Goal: Task Accomplishment & Management: Manage account settings

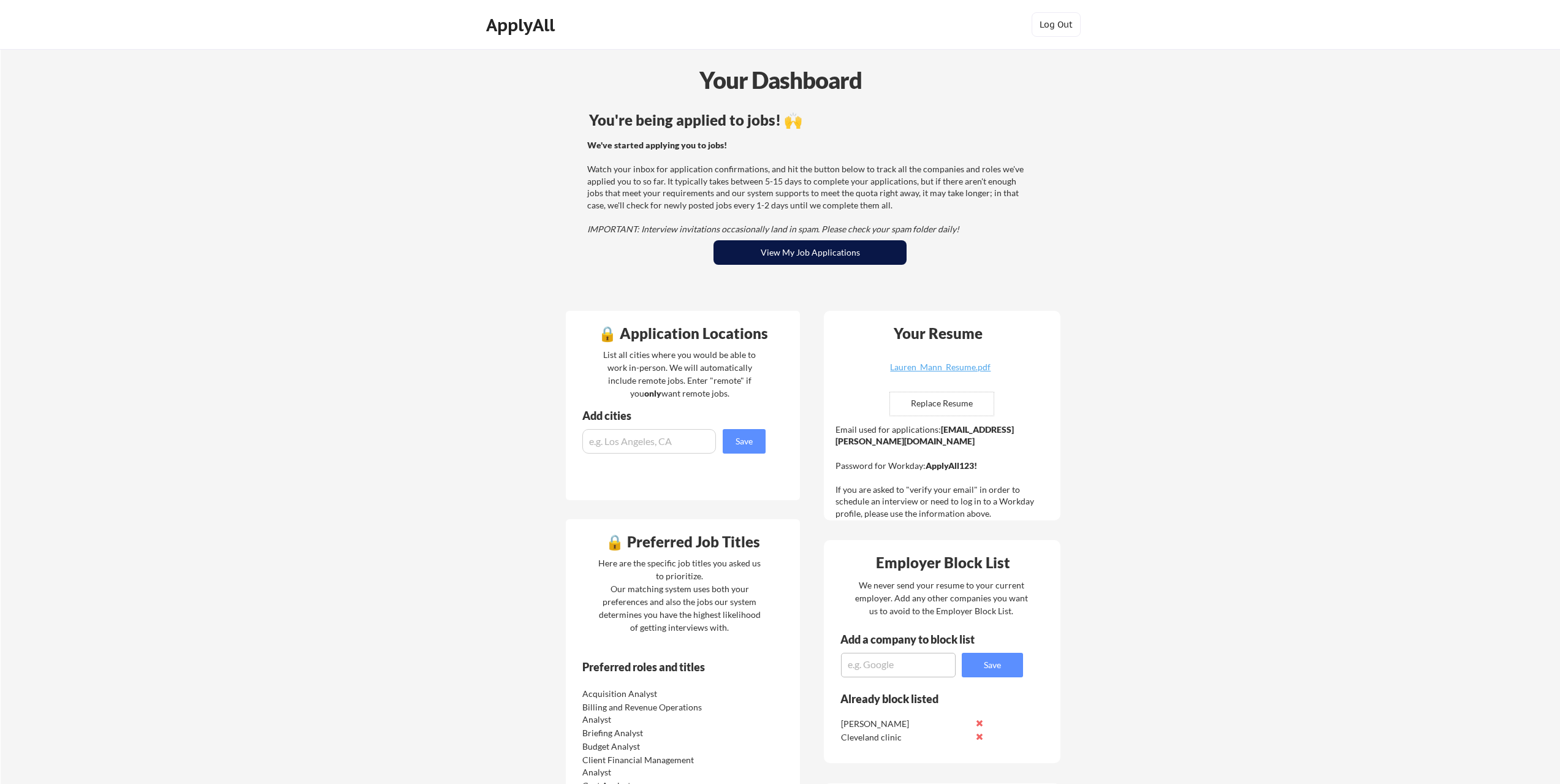
click at [794, 249] on button "View My Job Applications" at bounding box center [810, 253] width 193 height 24
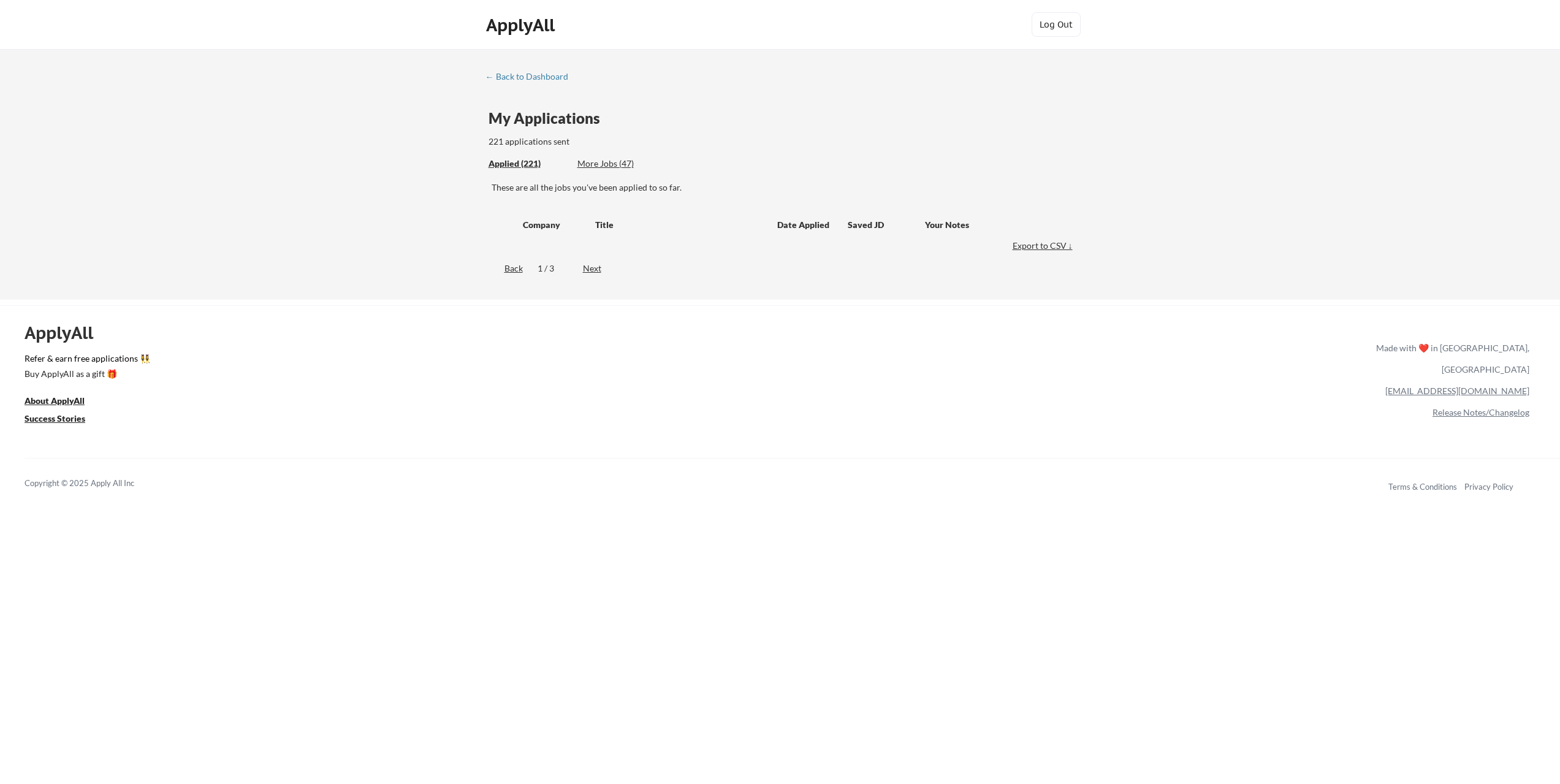
click at [612, 167] on div "More Jobs (47)" at bounding box center [623, 163] width 90 height 12
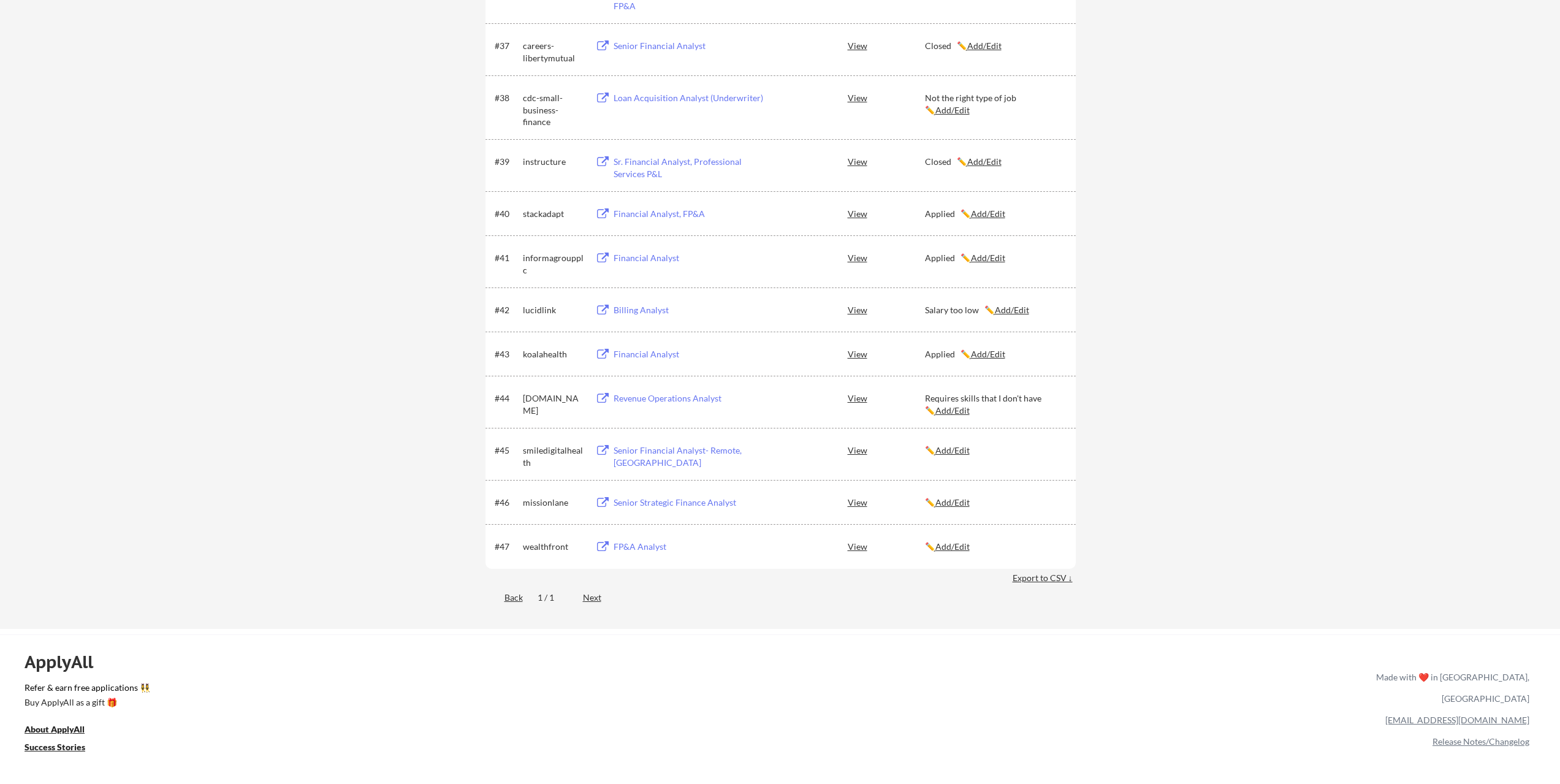
scroll to position [2023, 0]
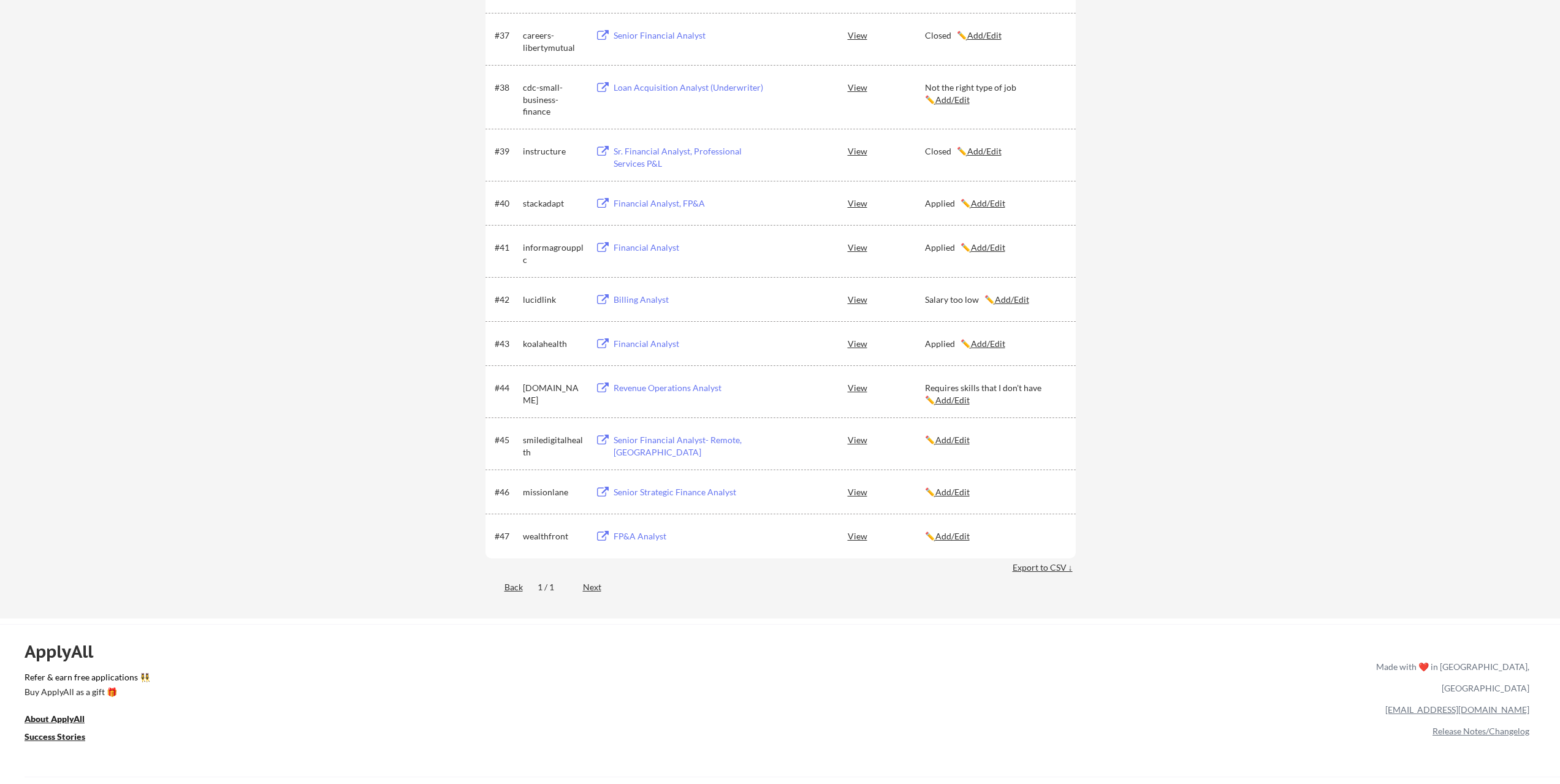
click at [690, 440] on div "Senior Financial Analyst- Remote, [GEOGRAPHIC_DATA]" at bounding box center [689, 446] width 152 height 24
click at [958, 440] on u "Add/Edit" at bounding box center [953, 440] width 35 height 10
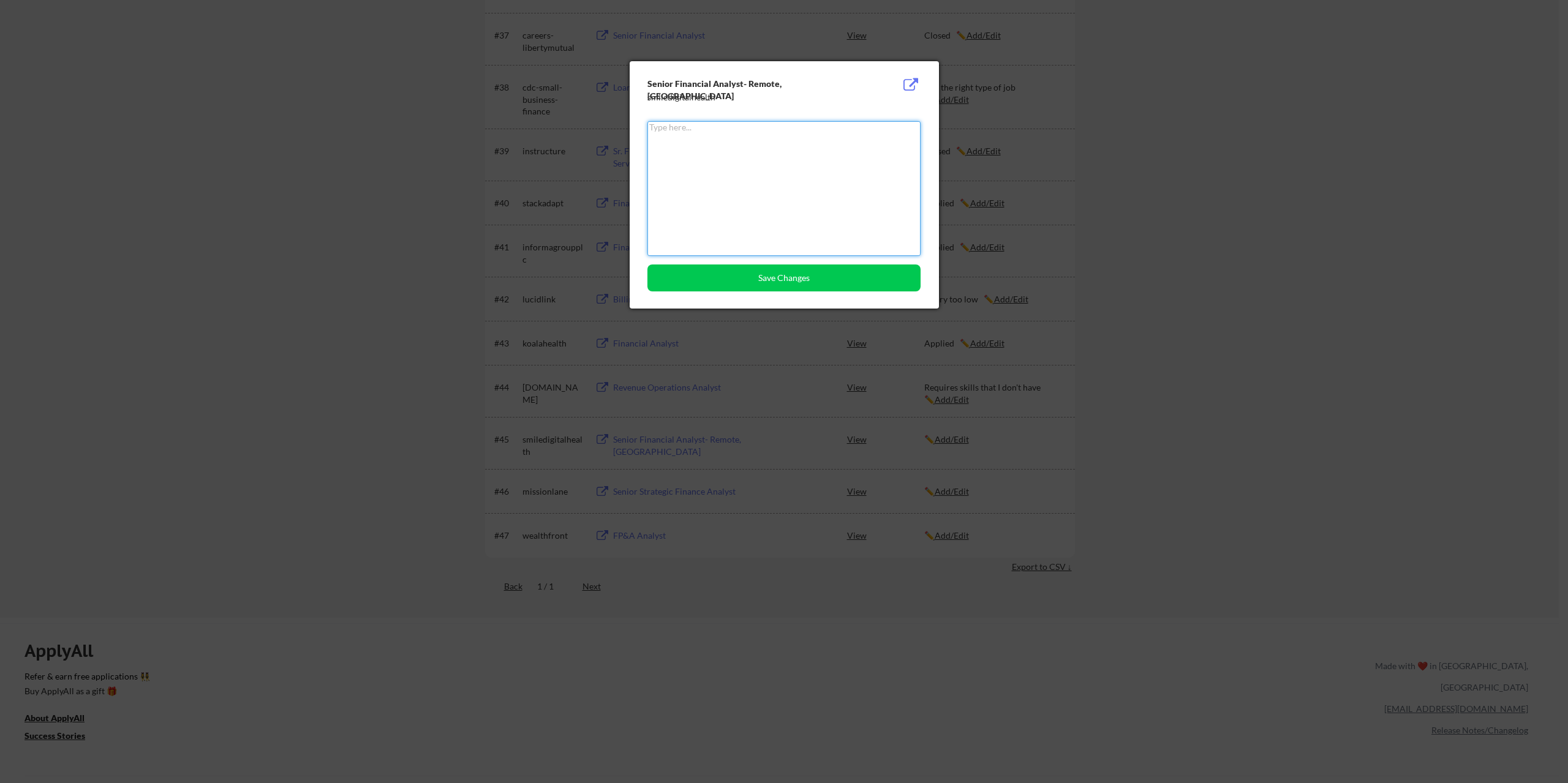
click at [787, 163] on textarea at bounding box center [784, 188] width 273 height 134
type textarea "Out of Scope"
click at [775, 271] on button "Save Changes" at bounding box center [784, 278] width 273 height 27
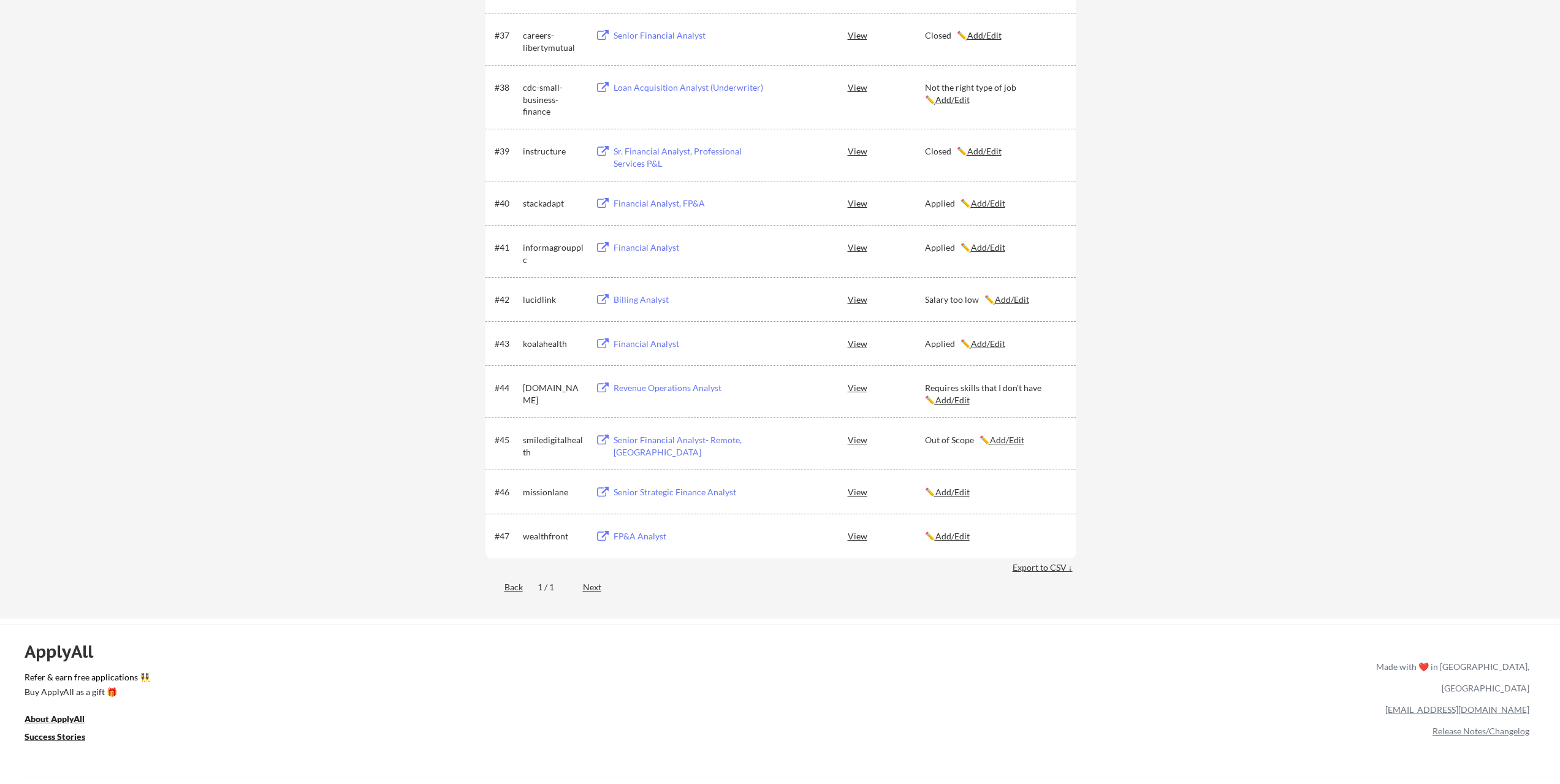
click at [667, 493] on div "Senior Strategic Finance Analyst" at bounding box center [689, 492] width 152 height 12
click at [960, 484] on div "✏️ Add/Edit" at bounding box center [995, 492] width 140 height 22
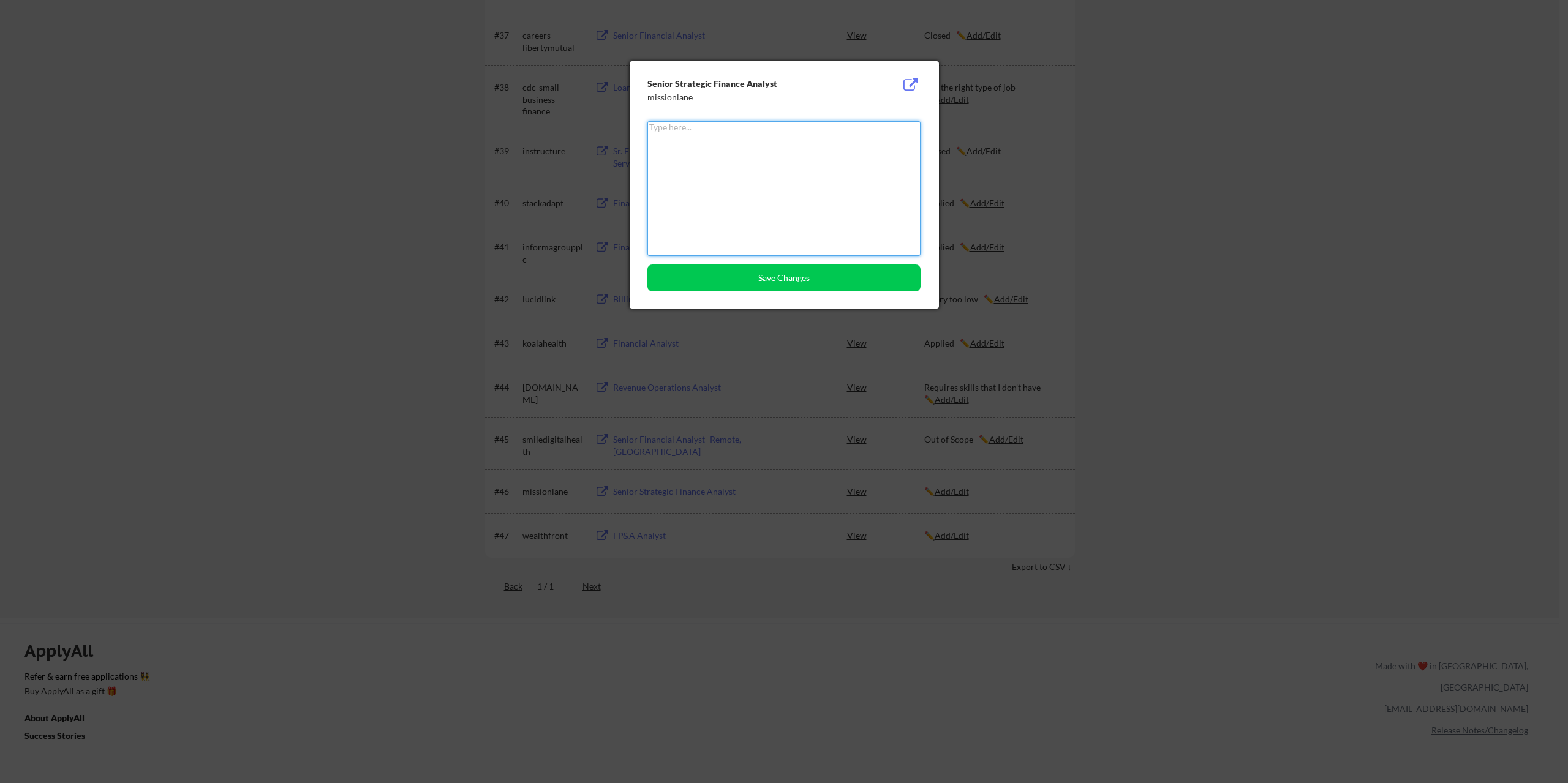
click at [785, 183] on textarea at bounding box center [784, 188] width 273 height 134
type textarea "Applied"
click at [783, 273] on button "Save Changes" at bounding box center [784, 278] width 273 height 27
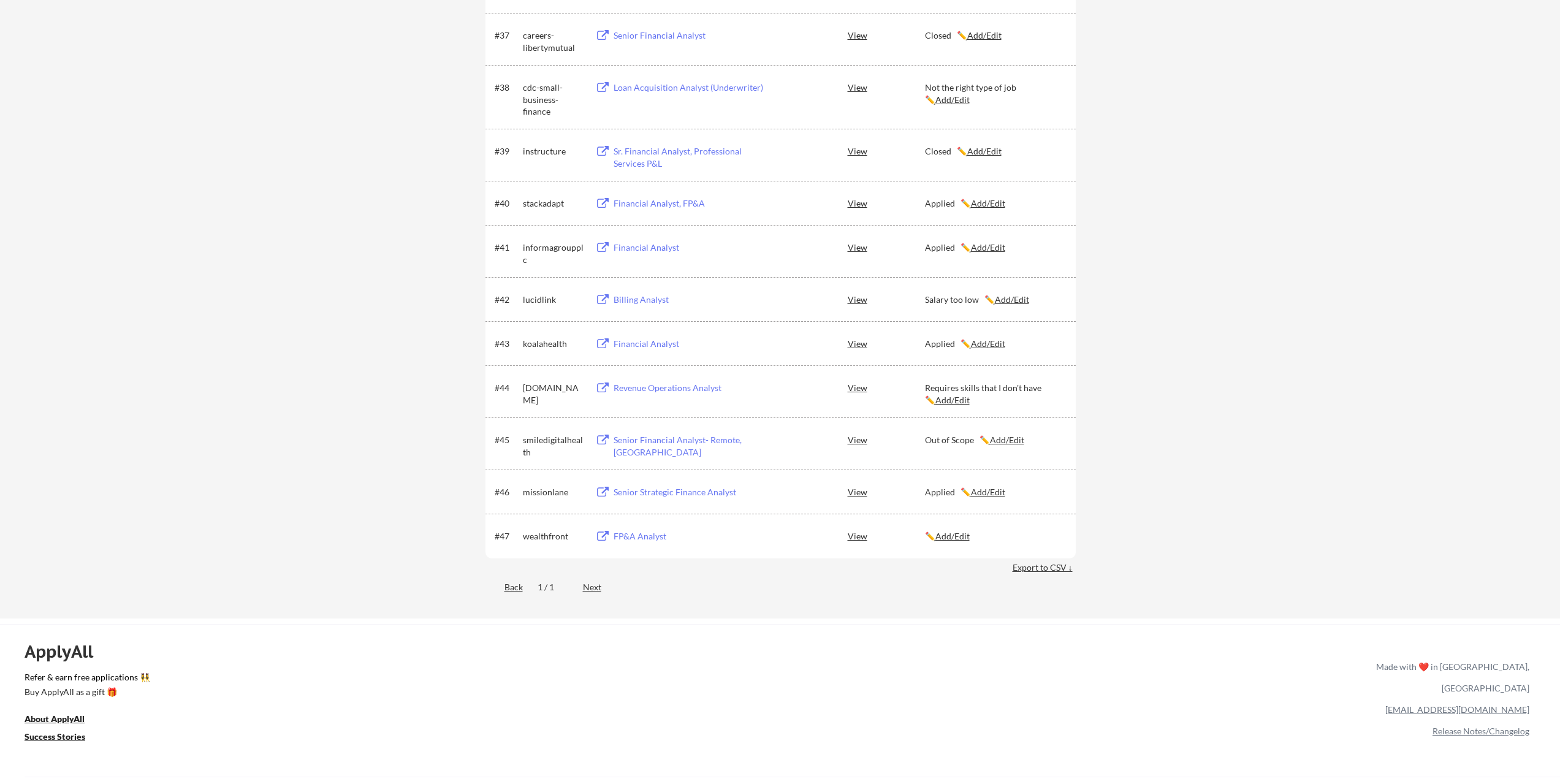
click at [645, 536] on div "FP&A Analyst" at bounding box center [689, 536] width 152 height 12
click at [956, 535] on u "Add/Edit" at bounding box center [953, 536] width 35 height 10
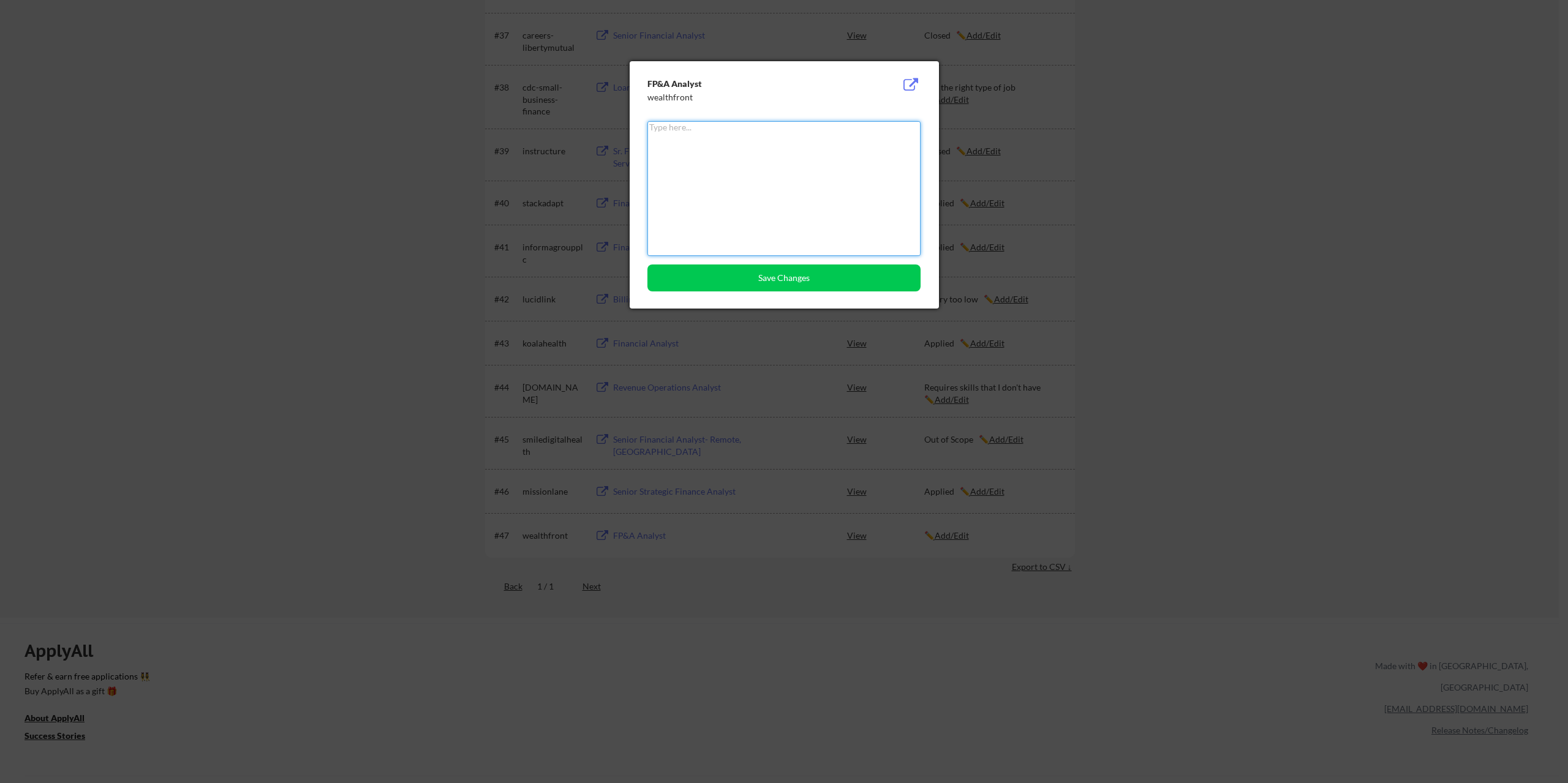
click at [845, 216] on textarea at bounding box center [784, 188] width 273 height 134
type textarea "Applied"
click at [774, 282] on button "Save Changes" at bounding box center [784, 278] width 273 height 27
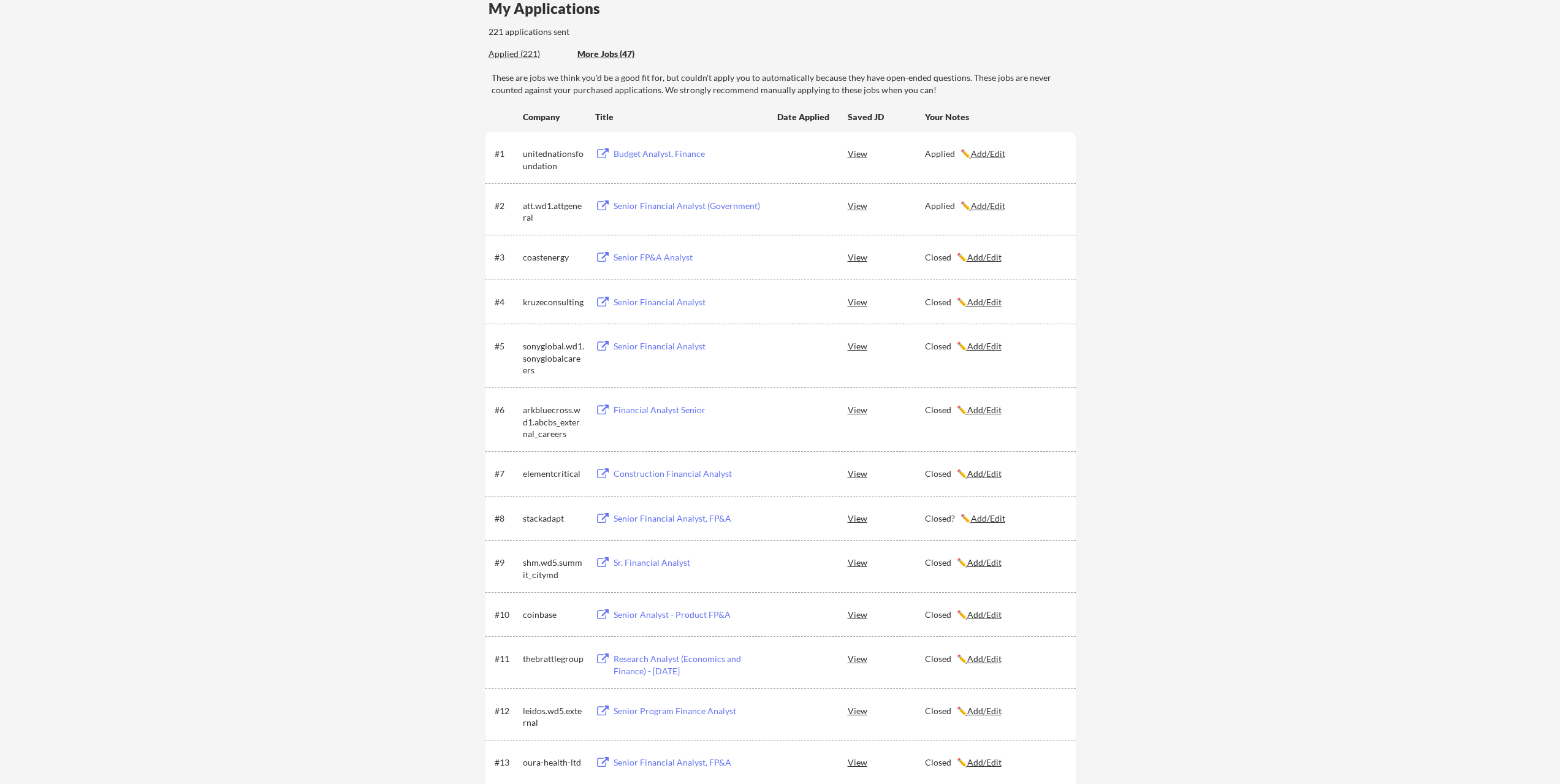
scroll to position [0, 0]
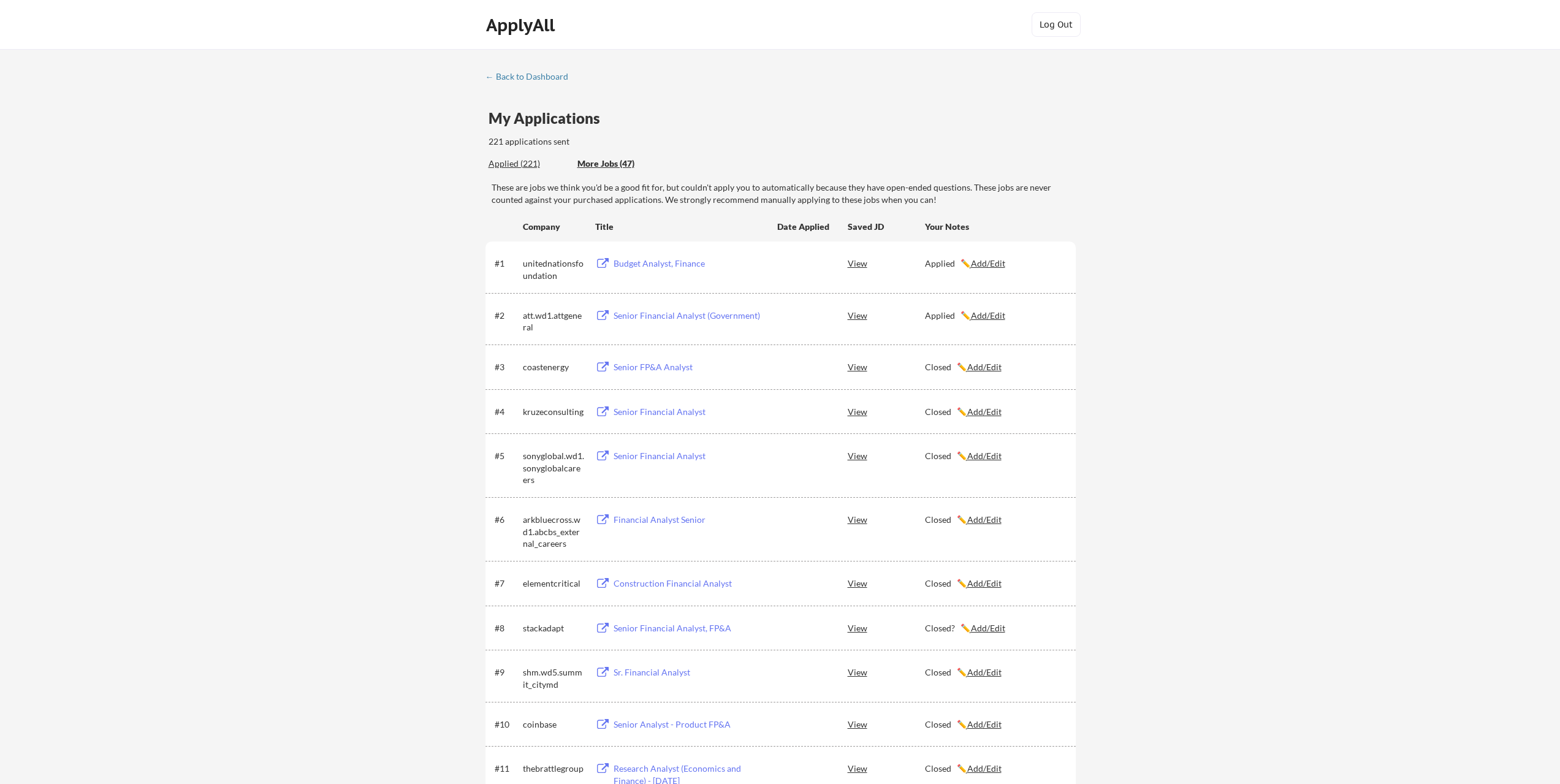
click at [508, 163] on div "Applied (221)" at bounding box center [528, 163] width 80 height 12
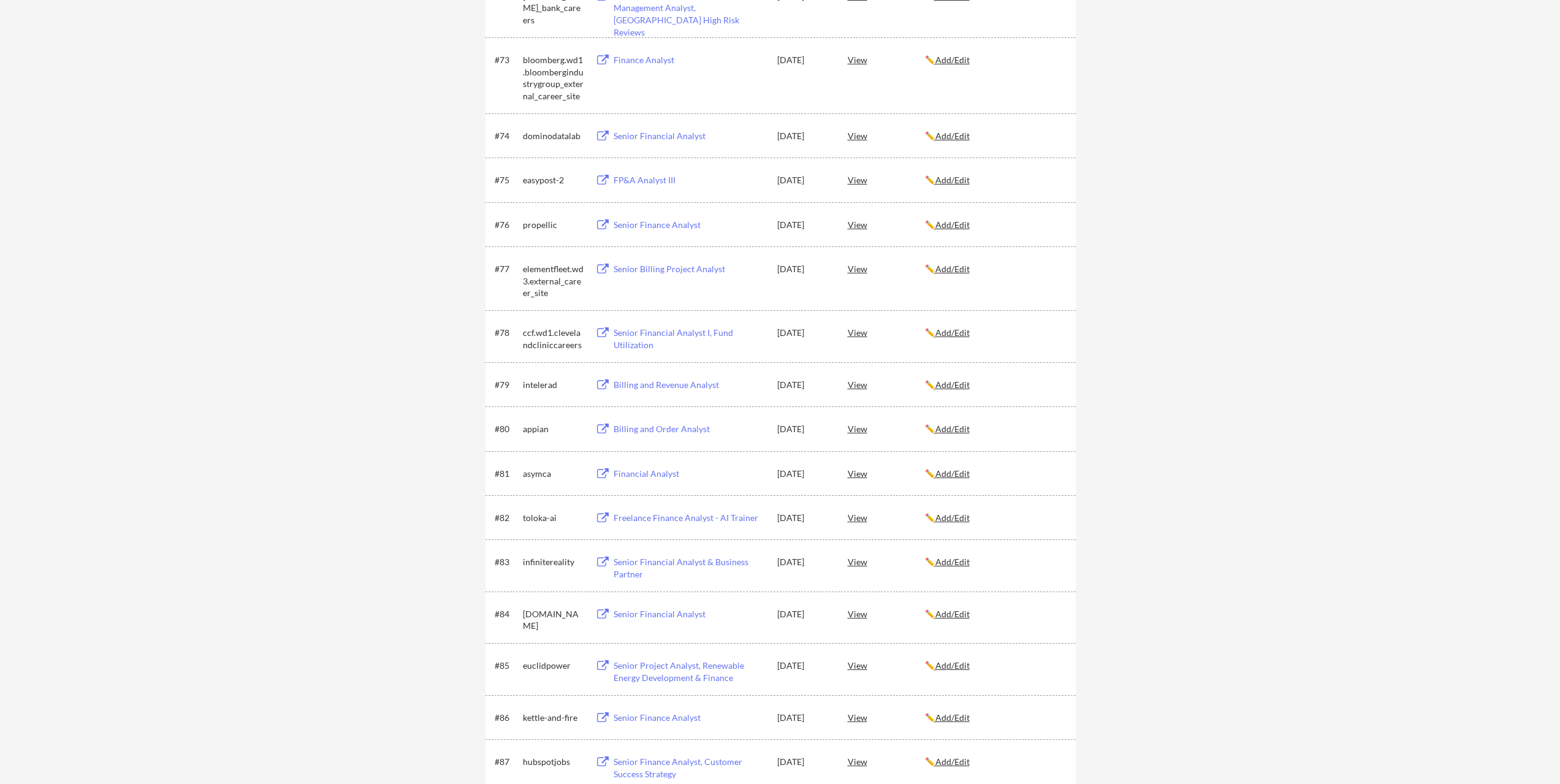
scroll to position [4168, 0]
